Goal: Information Seeking & Learning: Learn about a topic

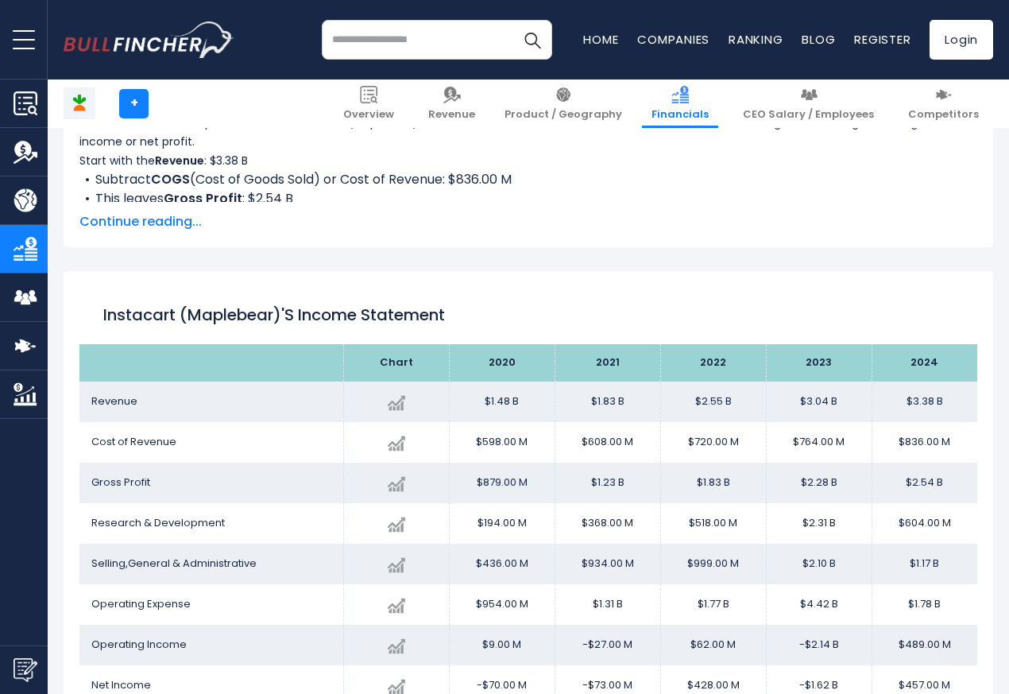
scroll to position [860, 0]
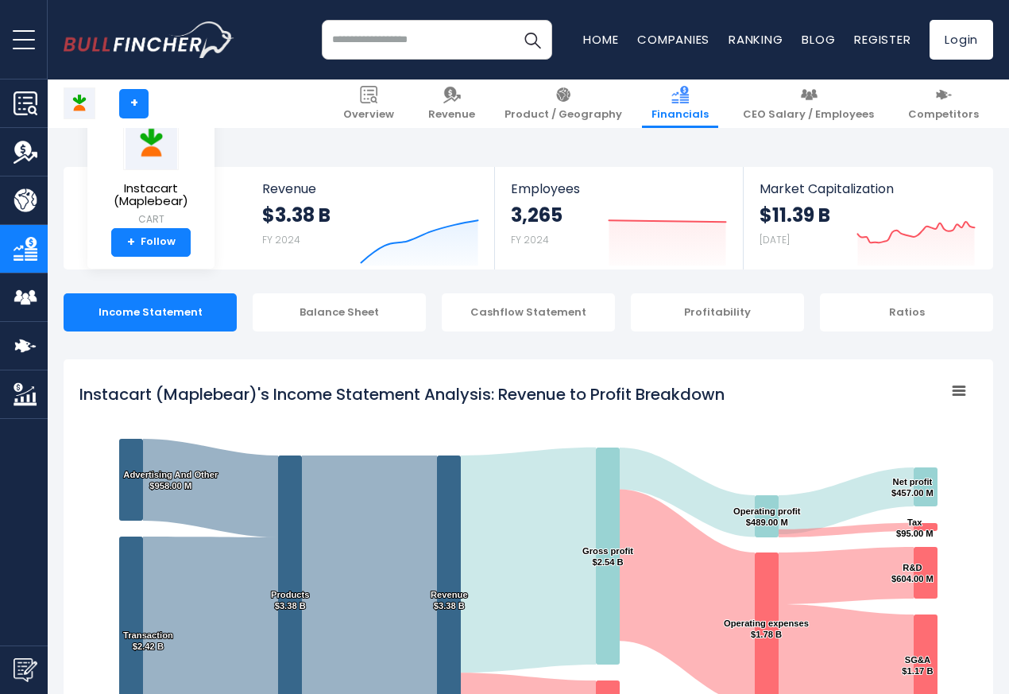
scroll to position [860, 0]
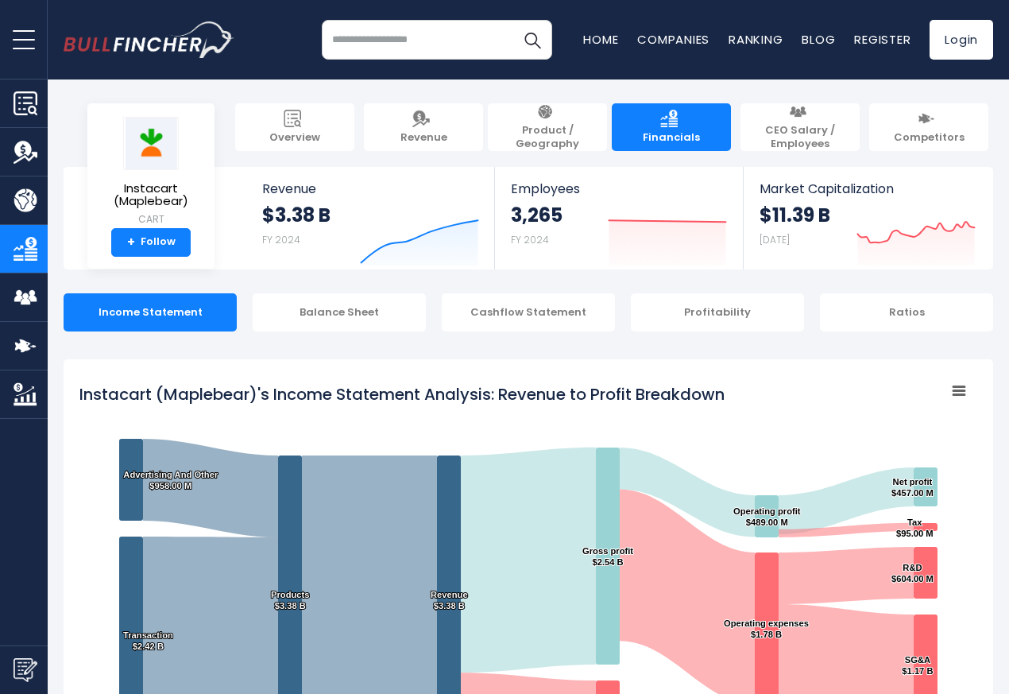
scroll to position [860, 0]
